Goal: Find contact information: Find contact information

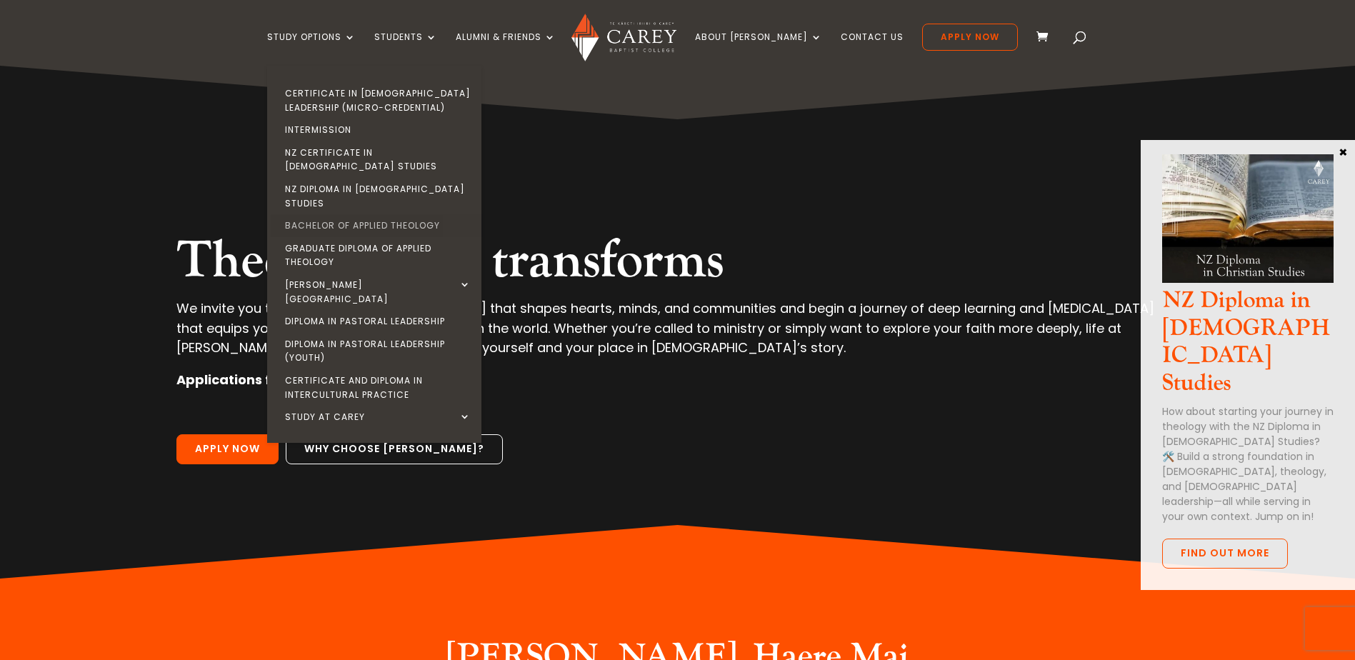
click at [435, 214] on link "Bachelor of Applied Theology" at bounding box center [378, 225] width 214 height 23
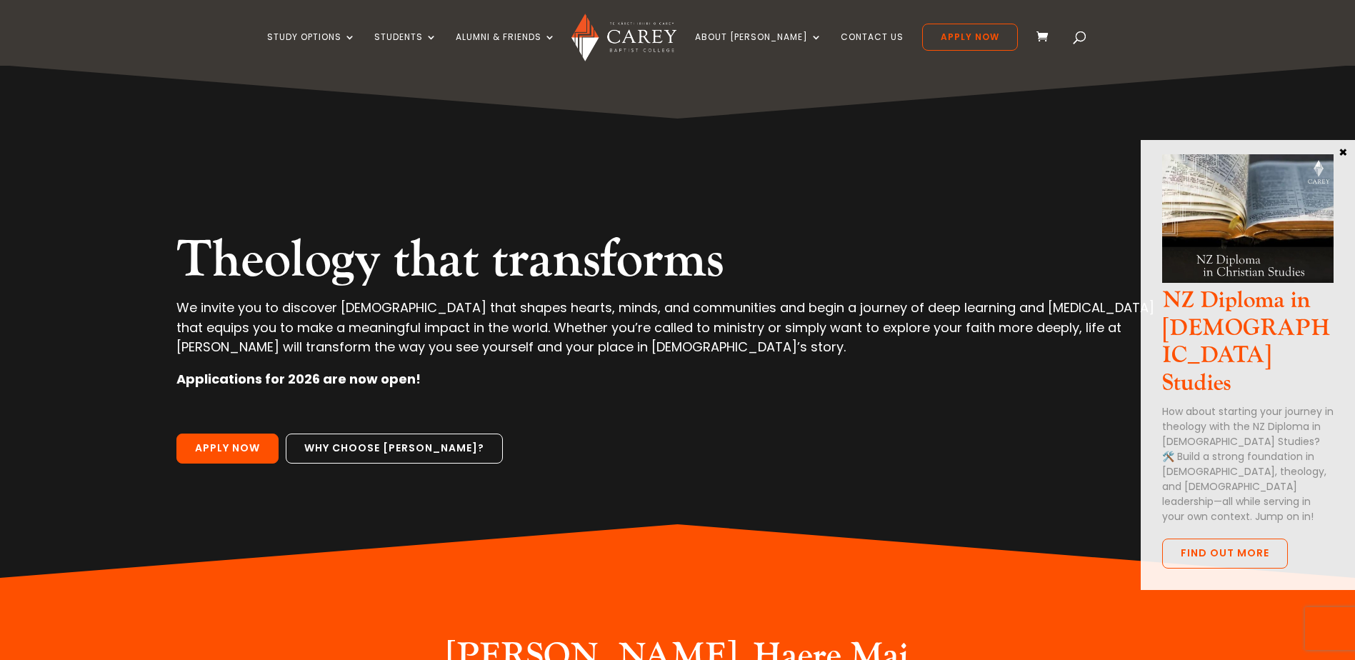
scroll to position [286, 0]
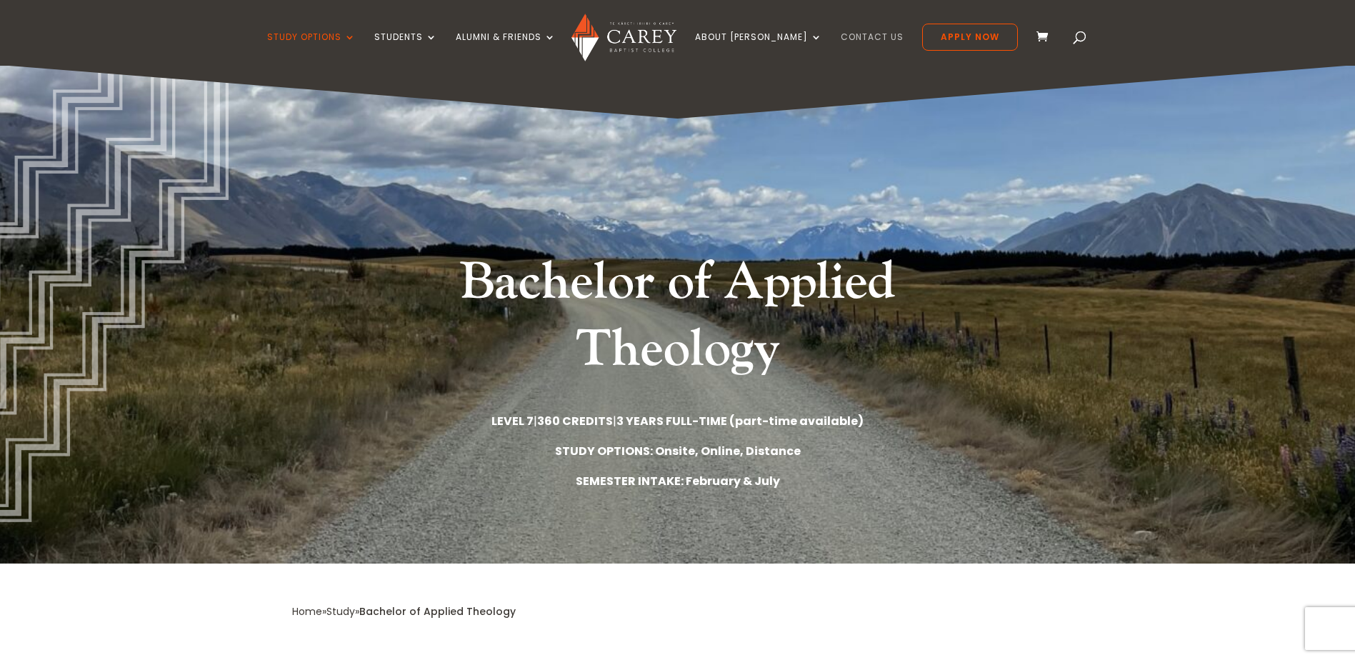
click at [857, 32] on link "Contact Us" at bounding box center [872, 49] width 63 height 34
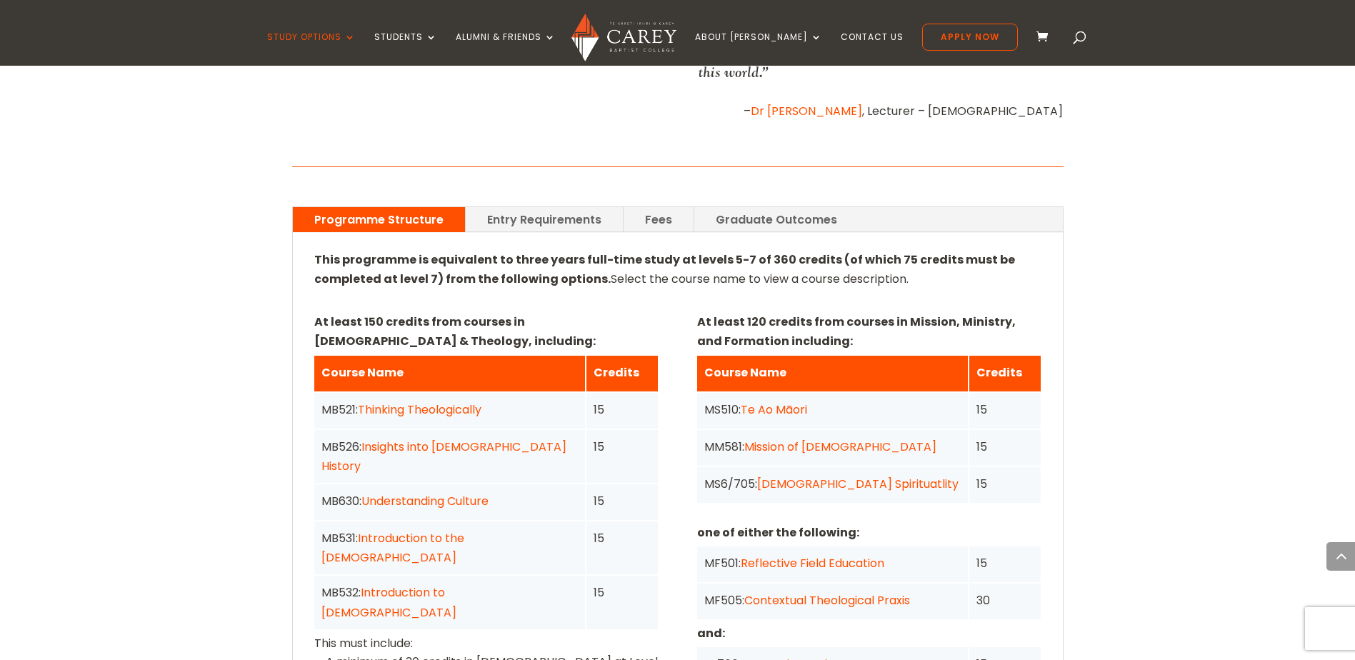
scroll to position [1000, 0]
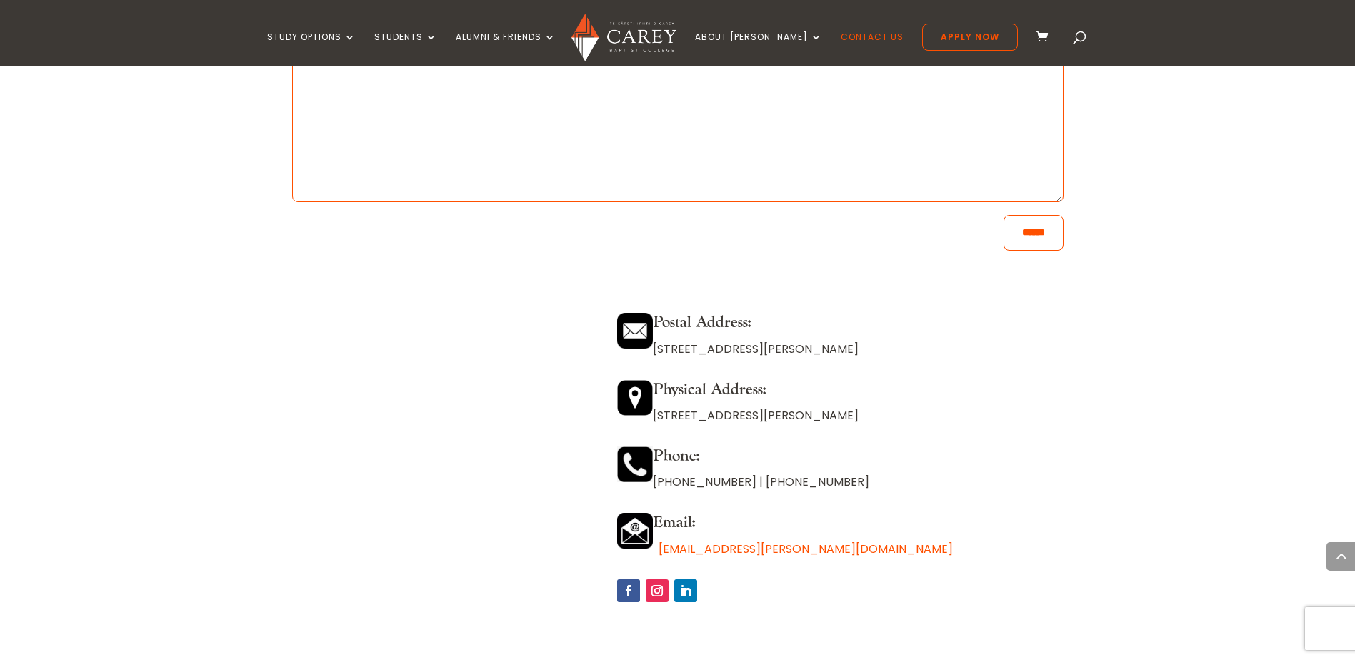
scroll to position [786, 0]
